Goal: Task Accomplishment & Management: Use online tool/utility

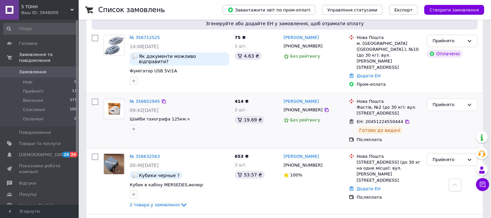
scroll to position [437, 0]
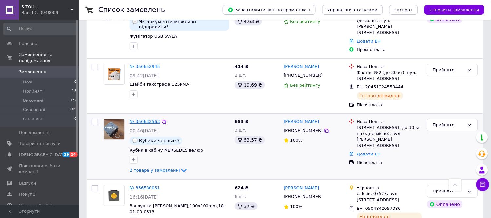
click at [143, 119] on link "№ 356632563" at bounding box center [145, 121] width 30 height 5
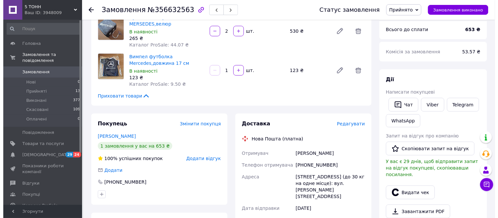
scroll to position [73, 0]
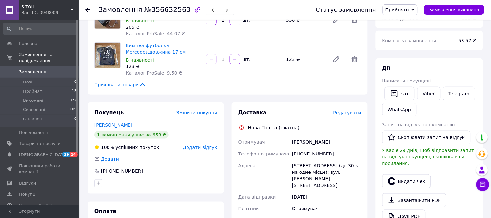
click at [353, 110] on span "Редагувати" at bounding box center [348, 112] width 28 height 5
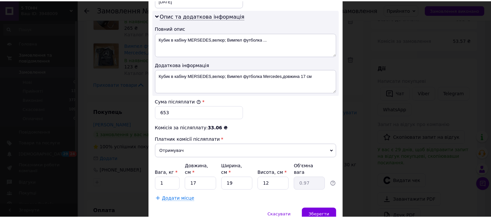
scroll to position [356, 0]
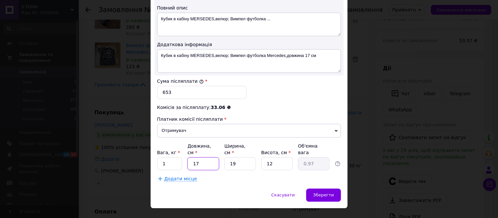
click at [212, 157] on input "17" at bounding box center [202, 163] width 31 height 13
click at [326, 193] on span "Зберегти" at bounding box center [323, 195] width 21 height 5
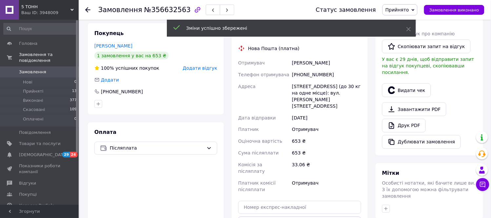
scroll to position [182, 0]
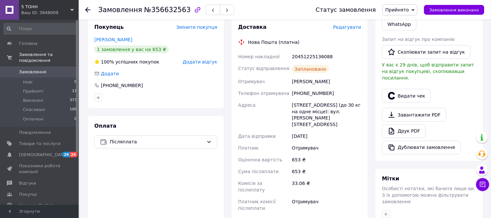
scroll to position [146, 0]
